Goal: Task Accomplishment & Management: Manage account settings

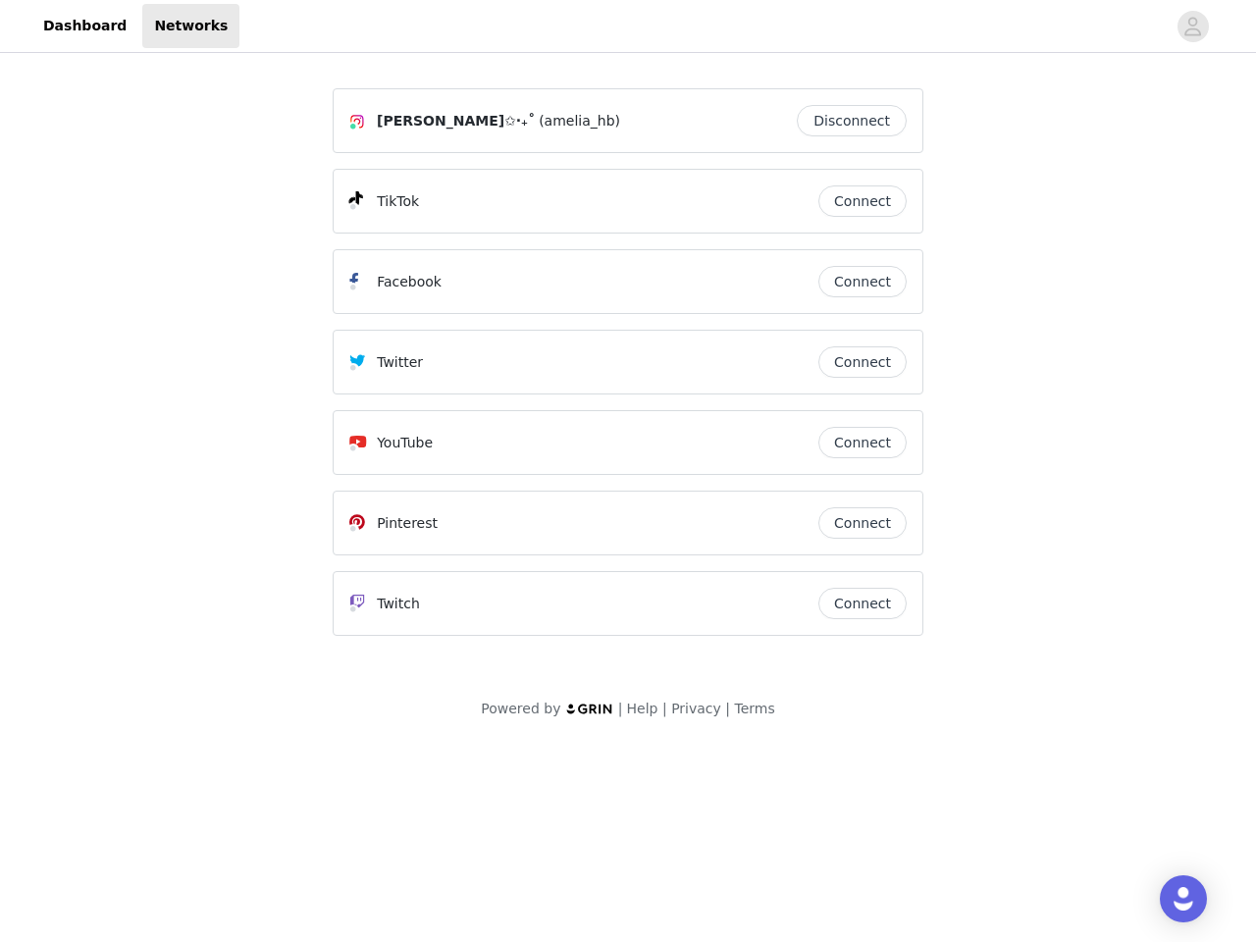
click at [628, 371] on div "Twitter" at bounding box center [583, 362] width 469 height 24
click at [628, 27] on div at bounding box center [703, 26] width 927 height 44
click at [1194, 27] on icon "avatar" at bounding box center [1193, 26] width 19 height 31
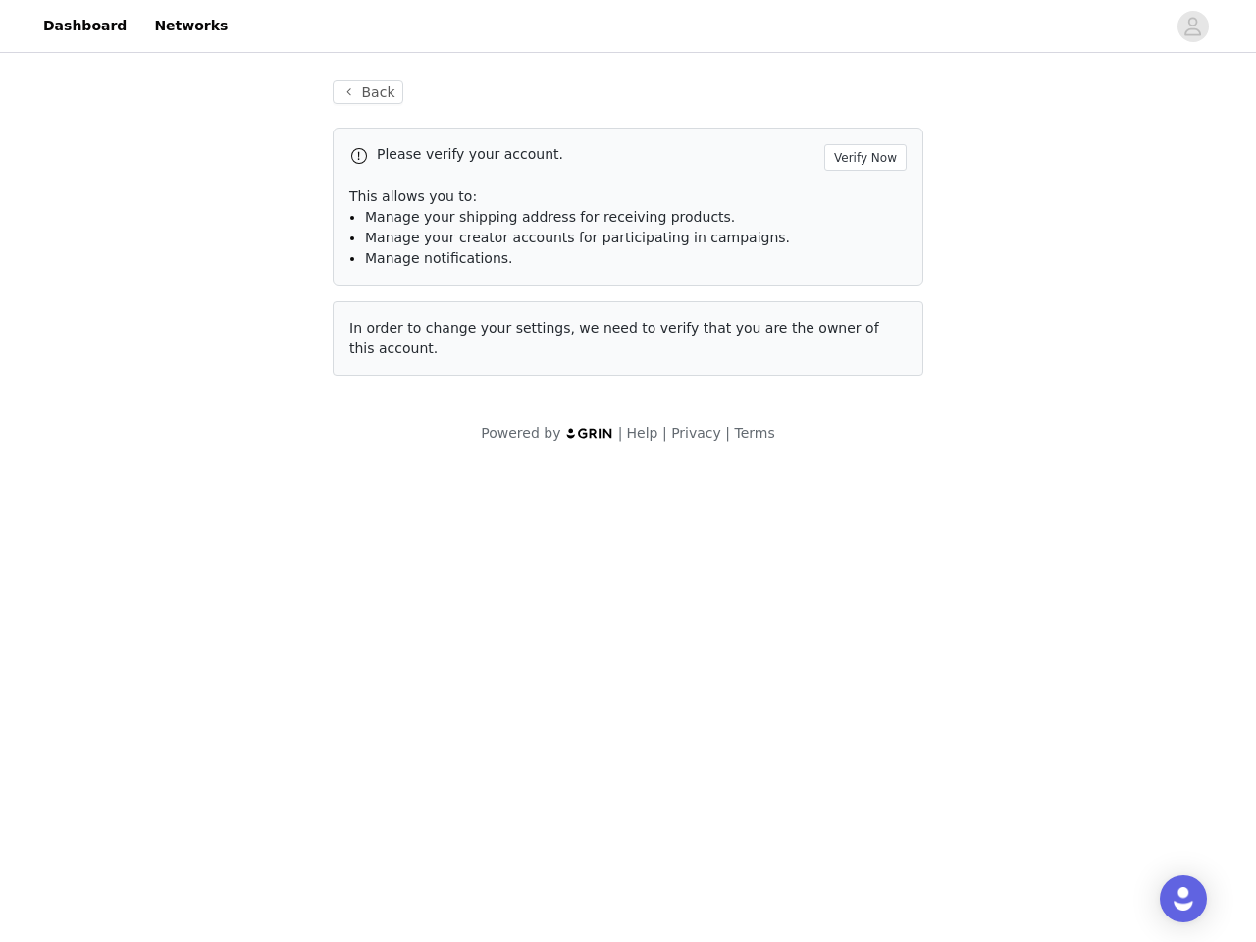
click at [857, 121] on div "Back Please verify your account. Verify Now This allows you to: Manage your shi…" at bounding box center [628, 228] width 638 height 343
click at [863, 201] on p "This allows you to:" at bounding box center [628, 197] width 558 height 21
click at [863, 282] on div "Please verify your account. Verify Now This allows you to: Manage your shipping…" at bounding box center [628, 207] width 591 height 158
click at [863, 362] on div "Back Please verify your account. Verify Now This allows you to: Manage your shi…" at bounding box center [628, 228] width 638 height 343
click at [863, 443] on div "Powered by | Help | Privacy | Terms" at bounding box center [628, 445] width 1256 height 44
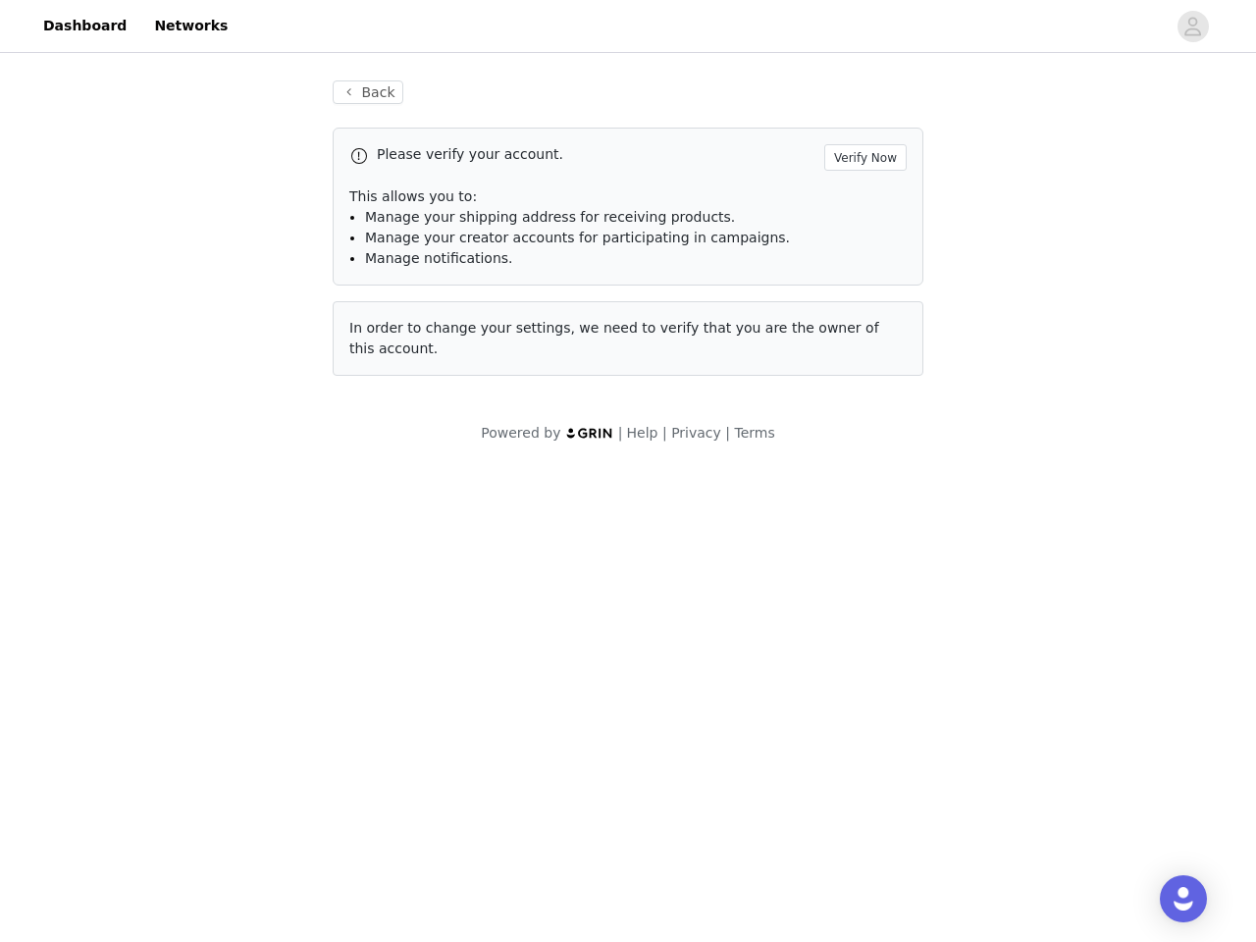
click at [863, 523] on body "Dashboard Networks Back Please verify your account. Verify Now This allows you …" at bounding box center [628, 471] width 1256 height 942
